Goal: Navigation & Orientation: Find specific page/section

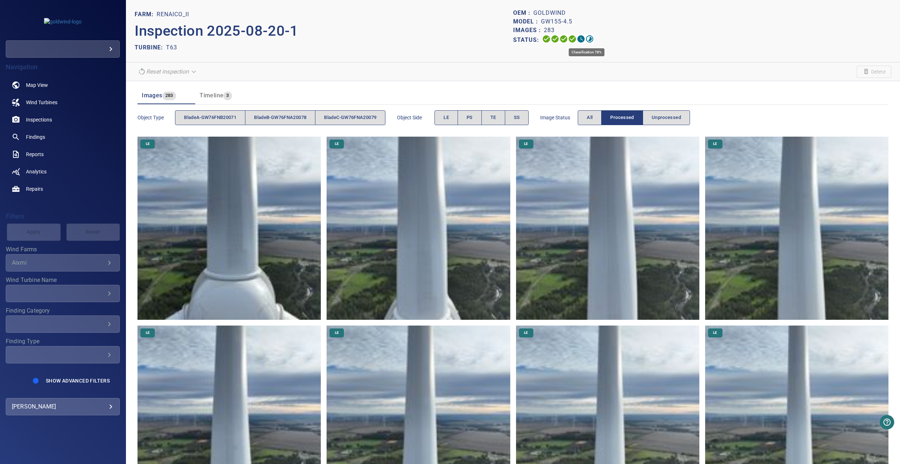
click at [585, 39] on icon at bounding box center [589, 39] width 9 height 9
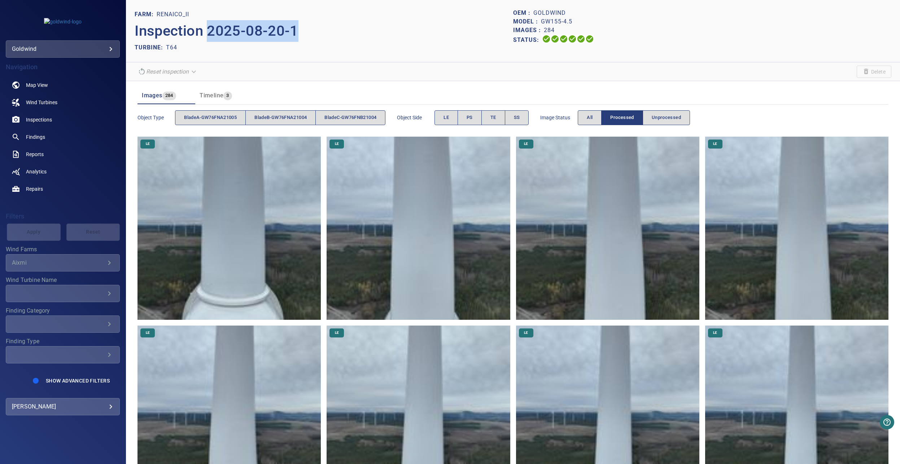
drag, startPoint x: 302, startPoint y: 31, endPoint x: 210, endPoint y: 35, distance: 92.1
click at [210, 35] on p "Inspection 2025-08-20-1" at bounding box center [324, 31] width 378 height 22
copy p "2025-08-20-1"
